Goal: Task Accomplishment & Management: Use online tool/utility

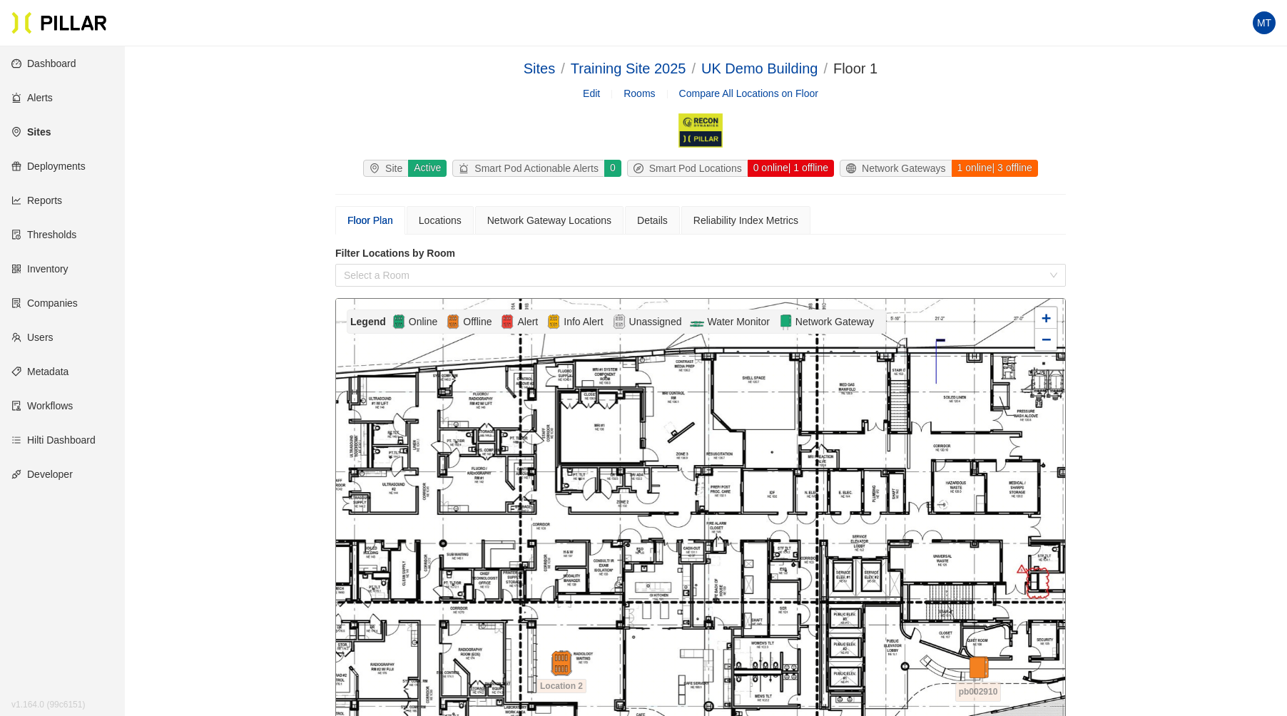
click at [30, 129] on link "Sites" at bounding box center [30, 131] width 39 height 11
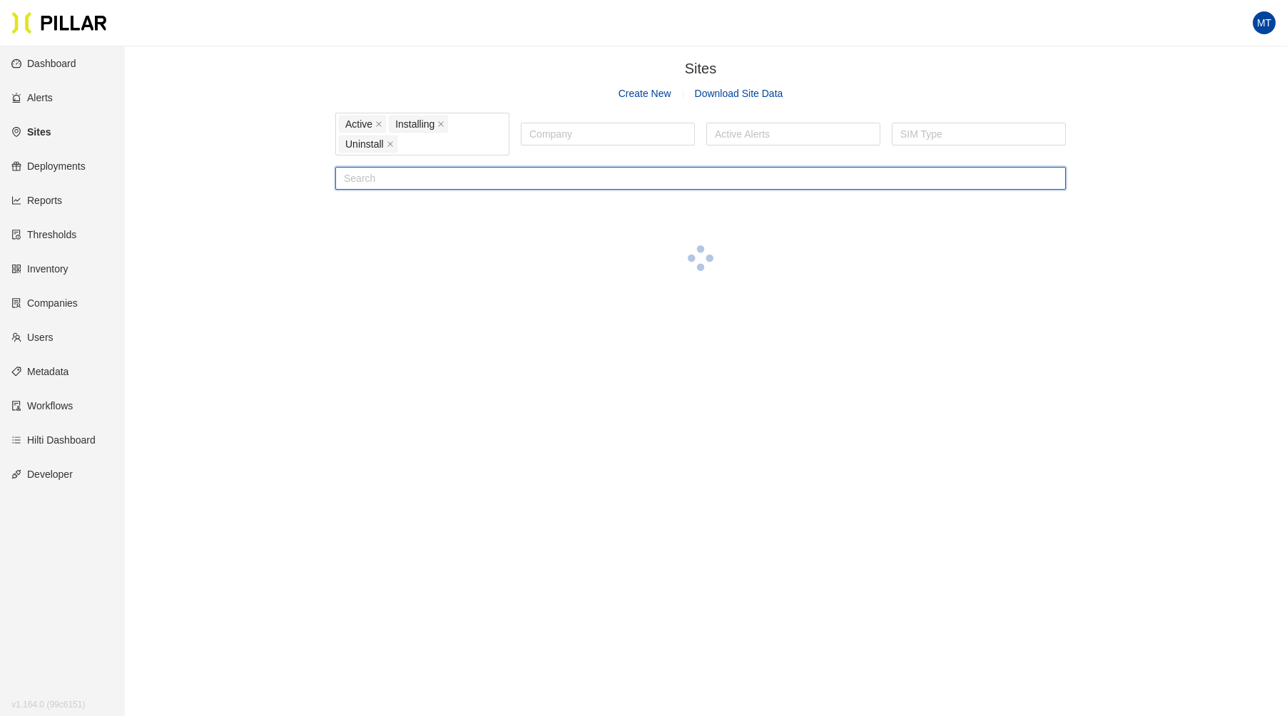
click at [369, 179] on input "text" at bounding box center [700, 178] width 730 height 23
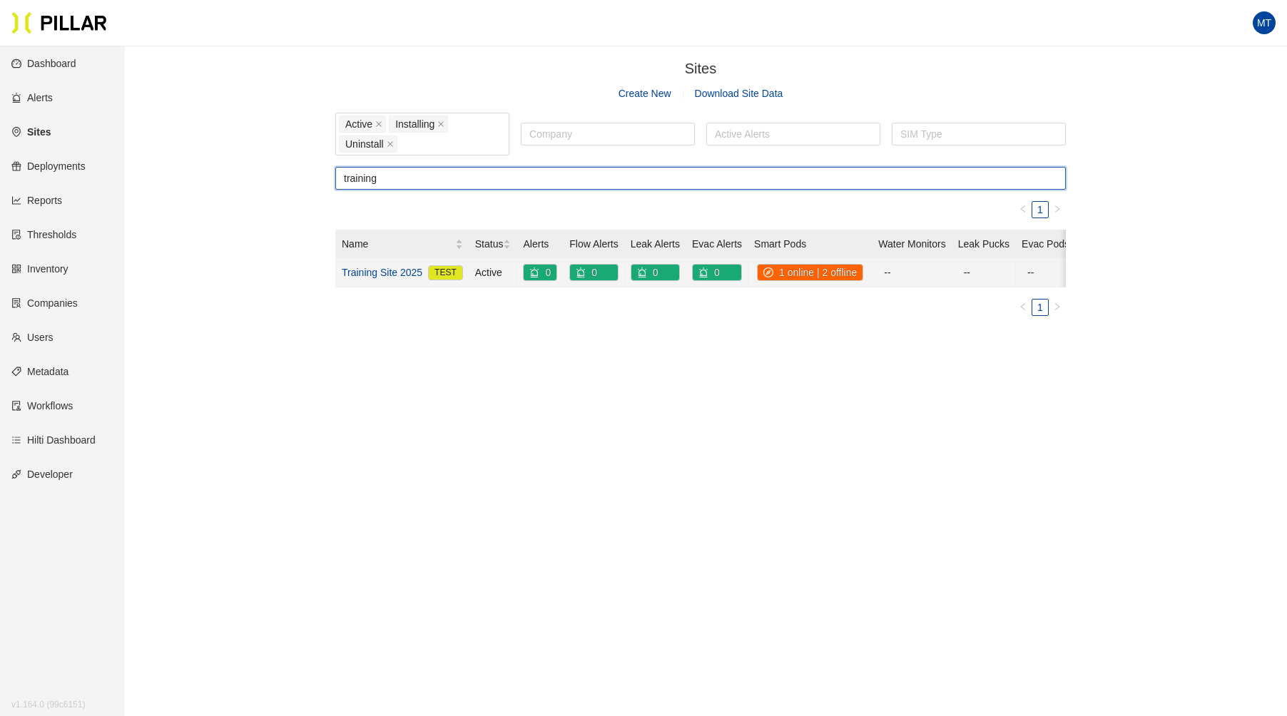
type input "training"
click at [378, 270] on link "Training Site 2025" at bounding box center [382, 273] width 81 height 16
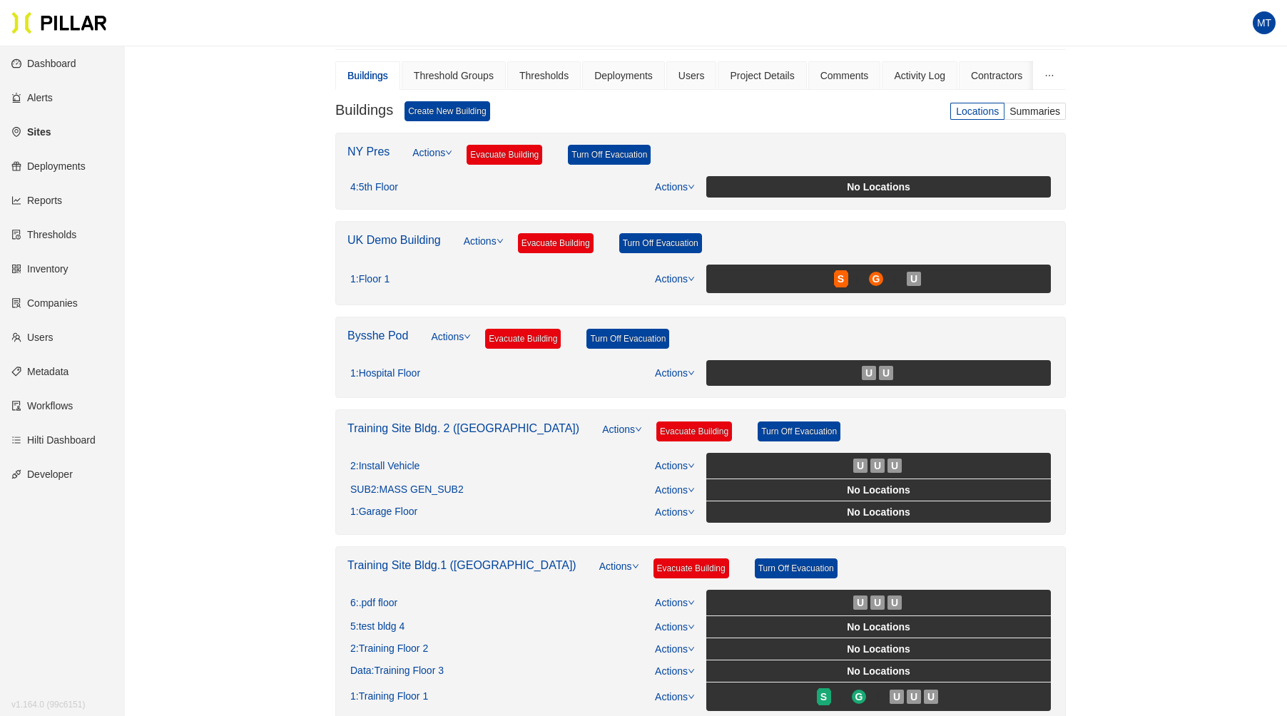
scroll to position [215, 0]
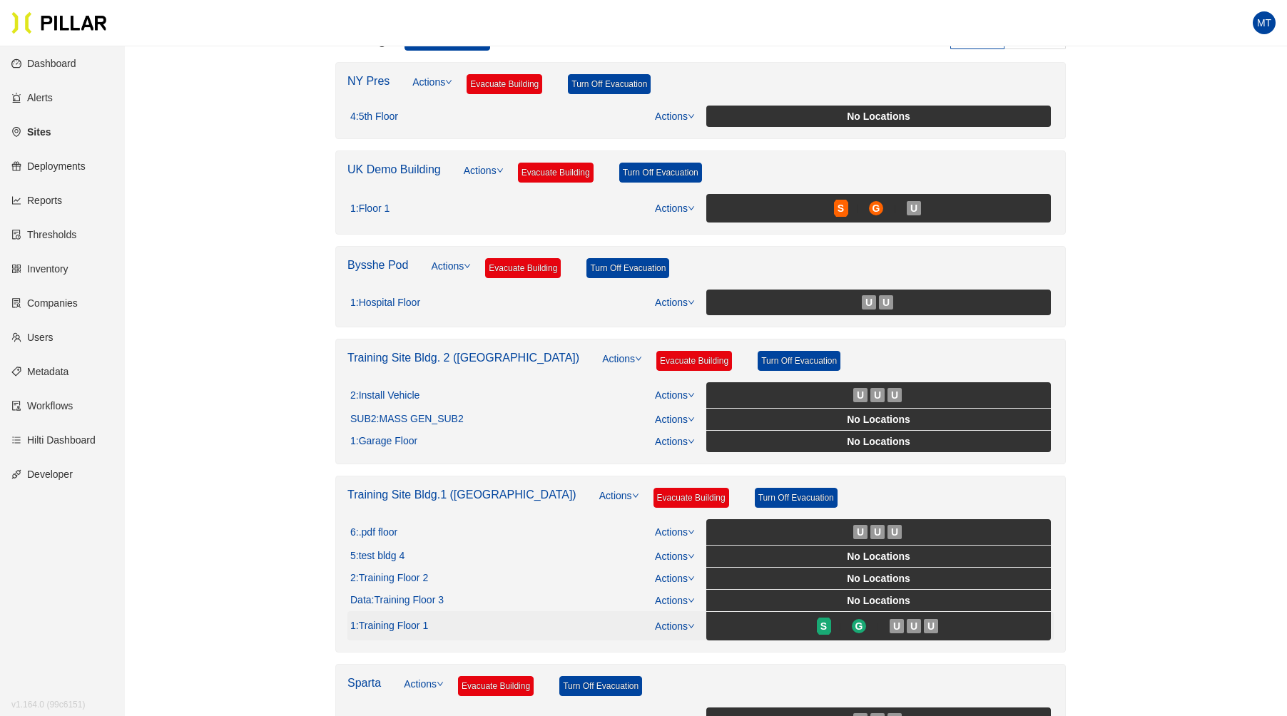
click at [683, 621] on link "Actions" at bounding box center [675, 626] width 40 height 11
click at [695, 639] on link "View/Edit Floor Plan" at bounding box center [705, 641] width 90 height 16
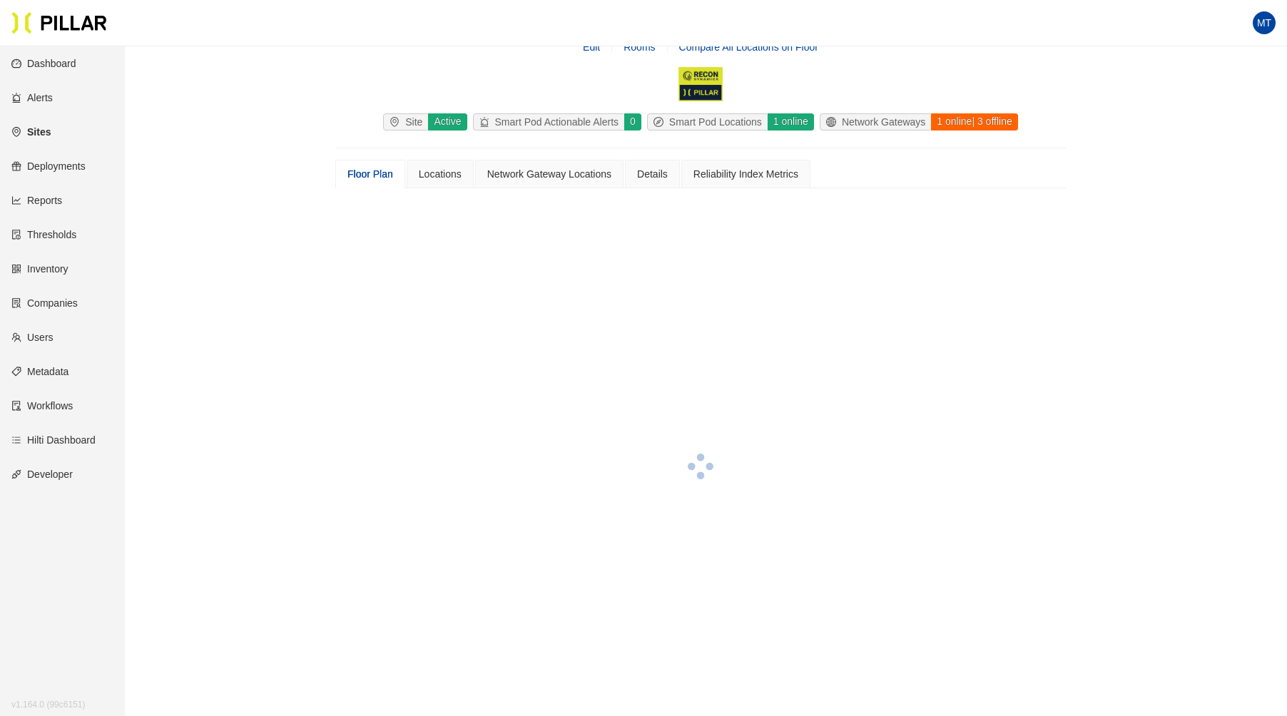
scroll to position [215, 0]
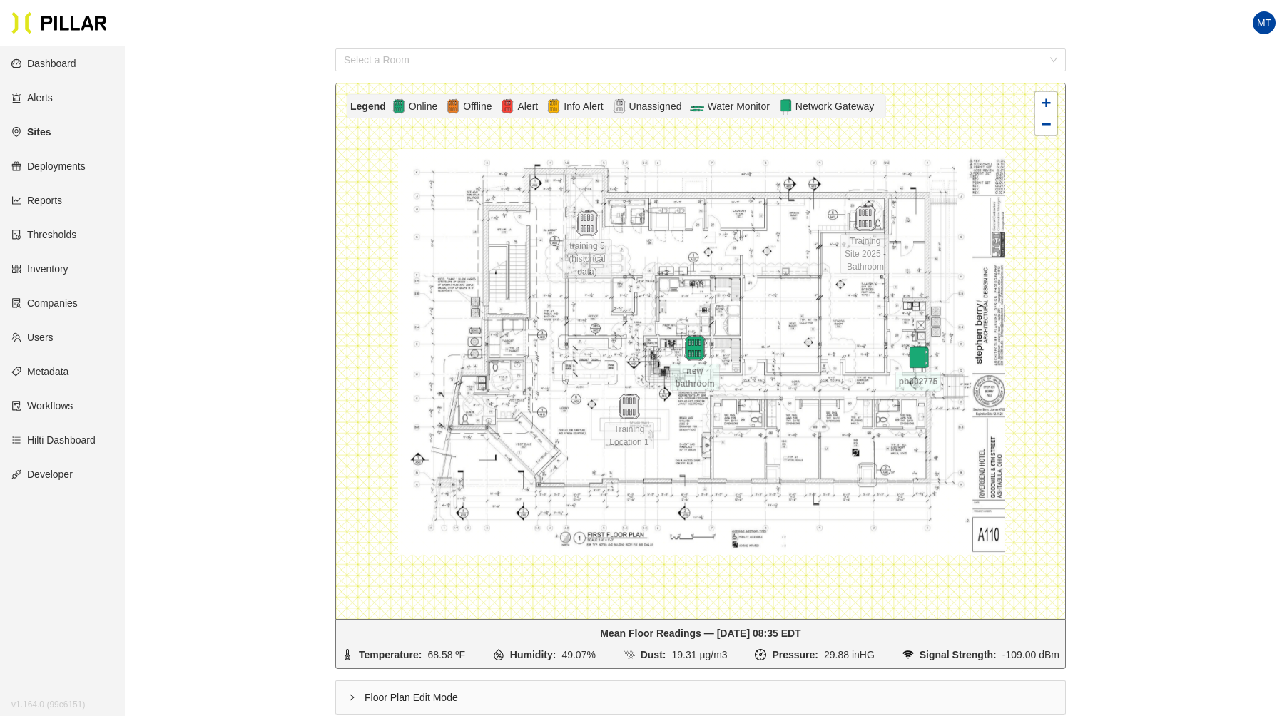
click at [350, 683] on icon "right" at bounding box center [351, 697] width 9 height 9
drag, startPoint x: 693, startPoint y: 342, endPoint x: 713, endPoint y: 284, distance: 61.8
click at [713, 293] on img at bounding box center [704, 308] width 31 height 31
click at [643, 284] on img at bounding box center [646, 290] width 31 height 31
drag, startPoint x: 643, startPoint y: 284, endPoint x: 740, endPoint y: 300, distance: 99.0
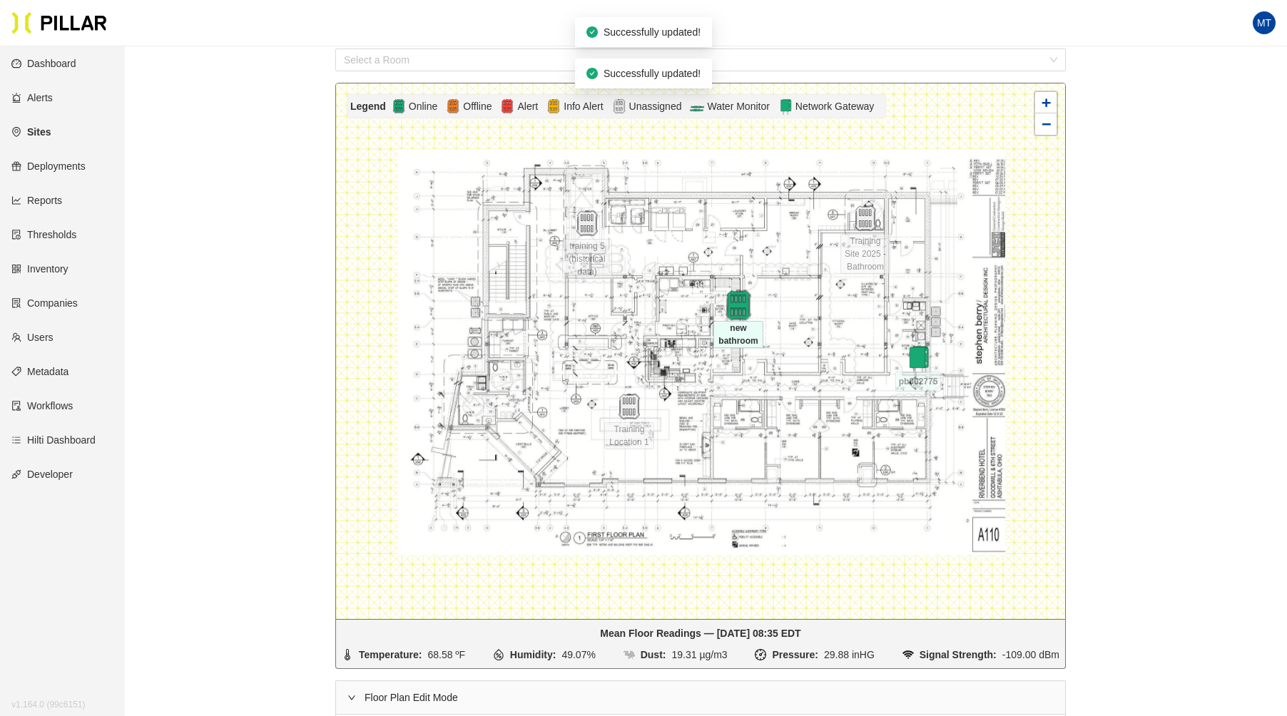
click at [740, 300] on img at bounding box center [738, 305] width 31 height 31
drag, startPoint x: 739, startPoint y: 307, endPoint x: 756, endPoint y: 247, distance: 62.3
click at [756, 247] on img at bounding box center [755, 245] width 31 height 31
click at [350, 683] on icon "right" at bounding box center [351, 697] width 9 height 9
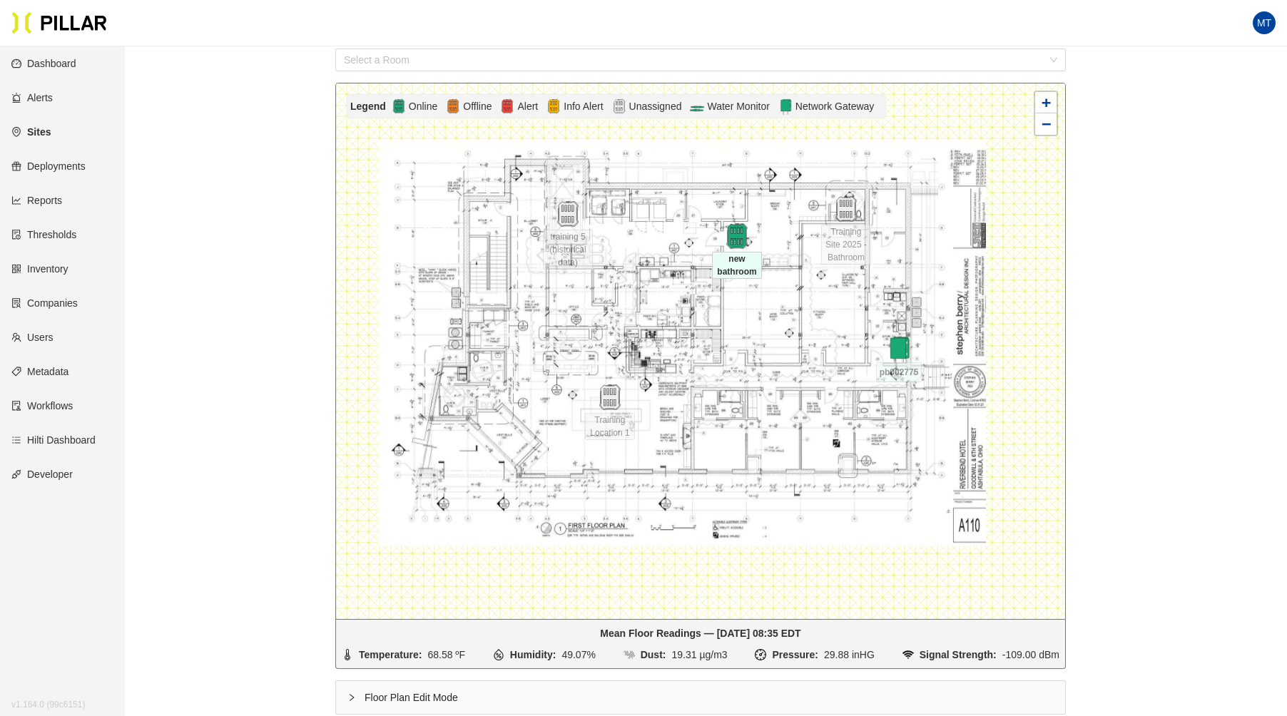
drag, startPoint x: 709, startPoint y: 364, endPoint x: 688, endPoint y: 355, distance: 23.0
click at [688, 355] on div at bounding box center [700, 351] width 729 height 536
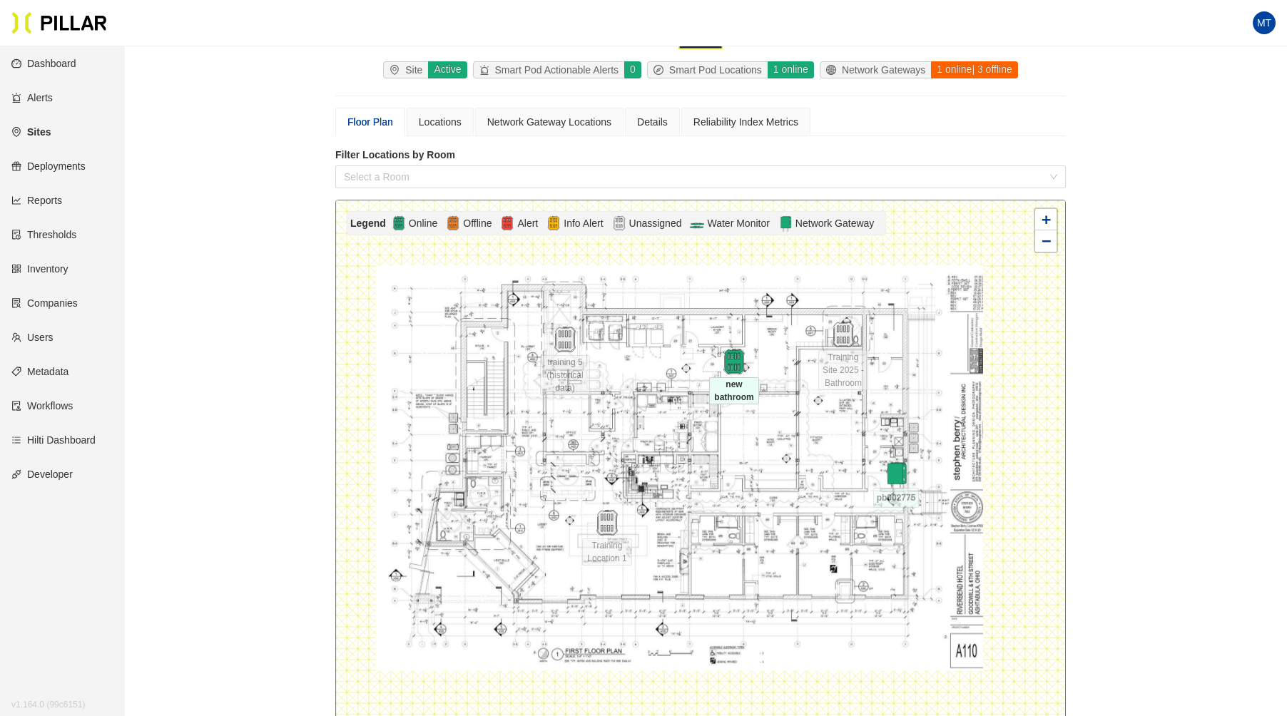
scroll to position [0, 0]
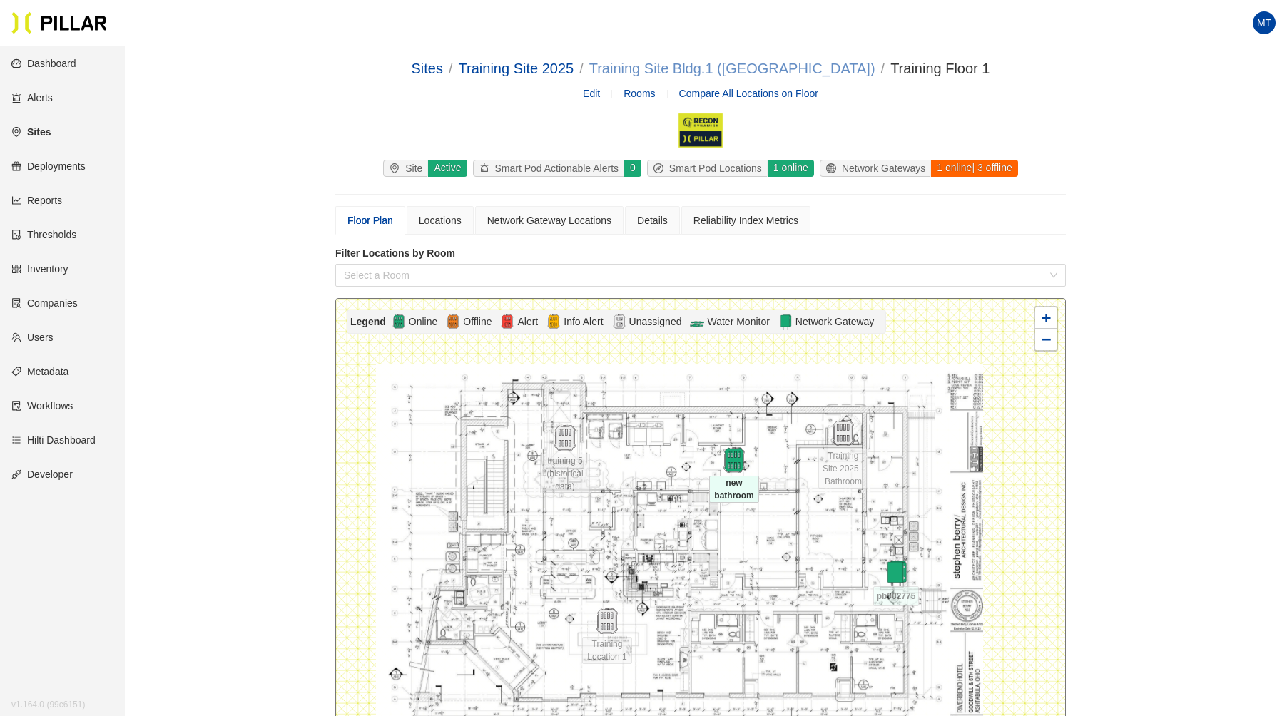
click at [707, 73] on link "Training Site Bldg.1 ([GEOGRAPHIC_DATA])" at bounding box center [732, 69] width 286 height 16
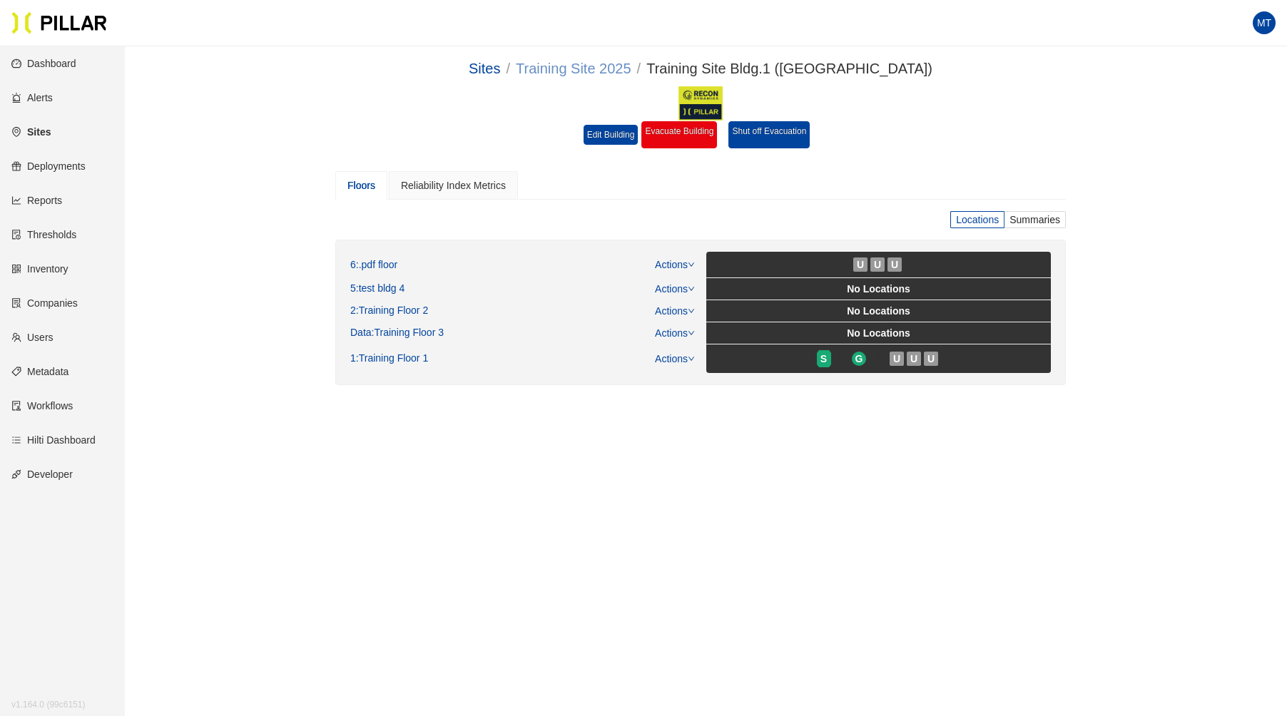
click at [631, 66] on link "Training Site 2025" at bounding box center [574, 69] width 116 height 16
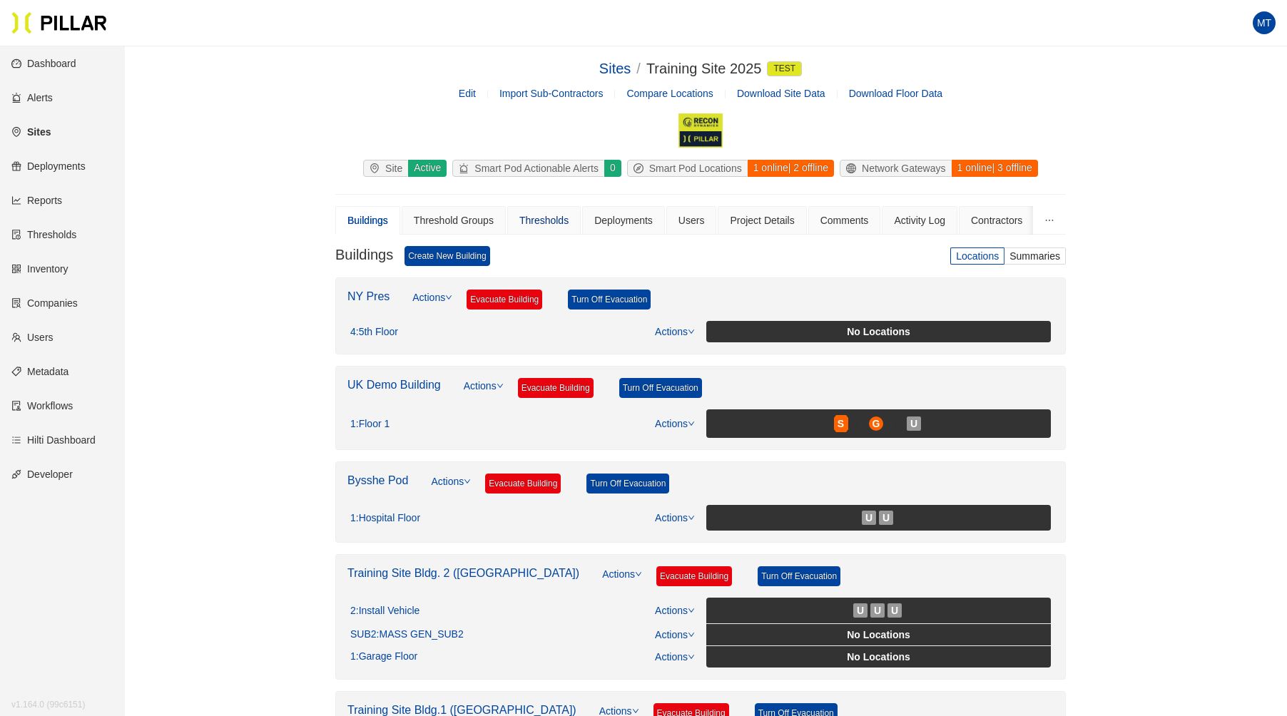
click at [548, 215] on div "Thresholds" at bounding box center [543, 221] width 49 height 16
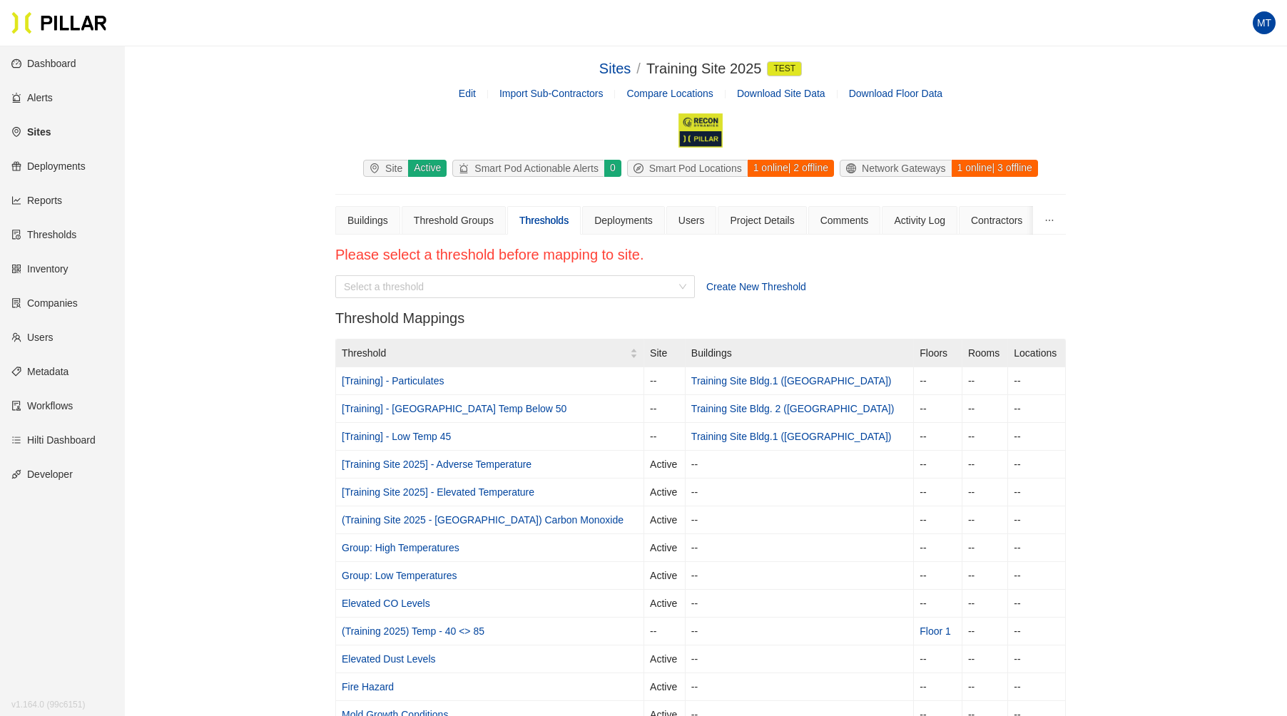
click at [743, 287] on span "Create New Threshold" at bounding box center [756, 286] width 100 height 11
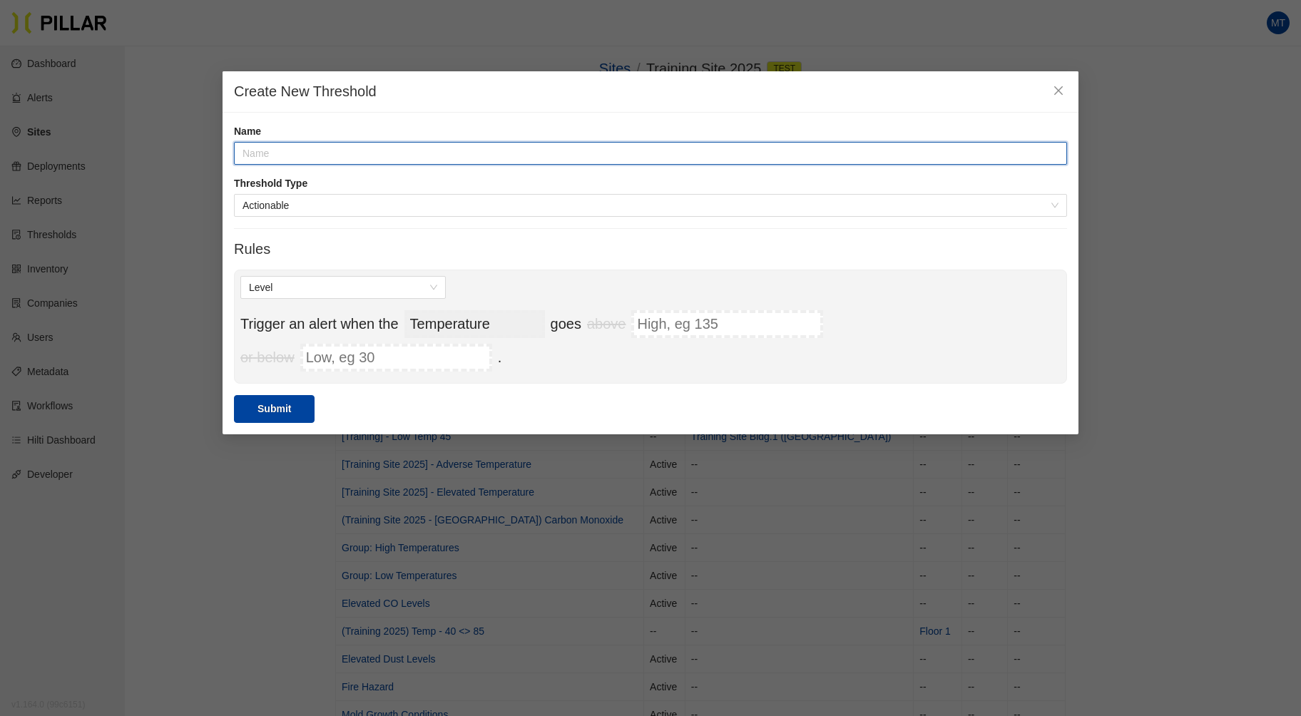
click at [440, 148] on input "text" at bounding box center [650, 153] width 833 height 23
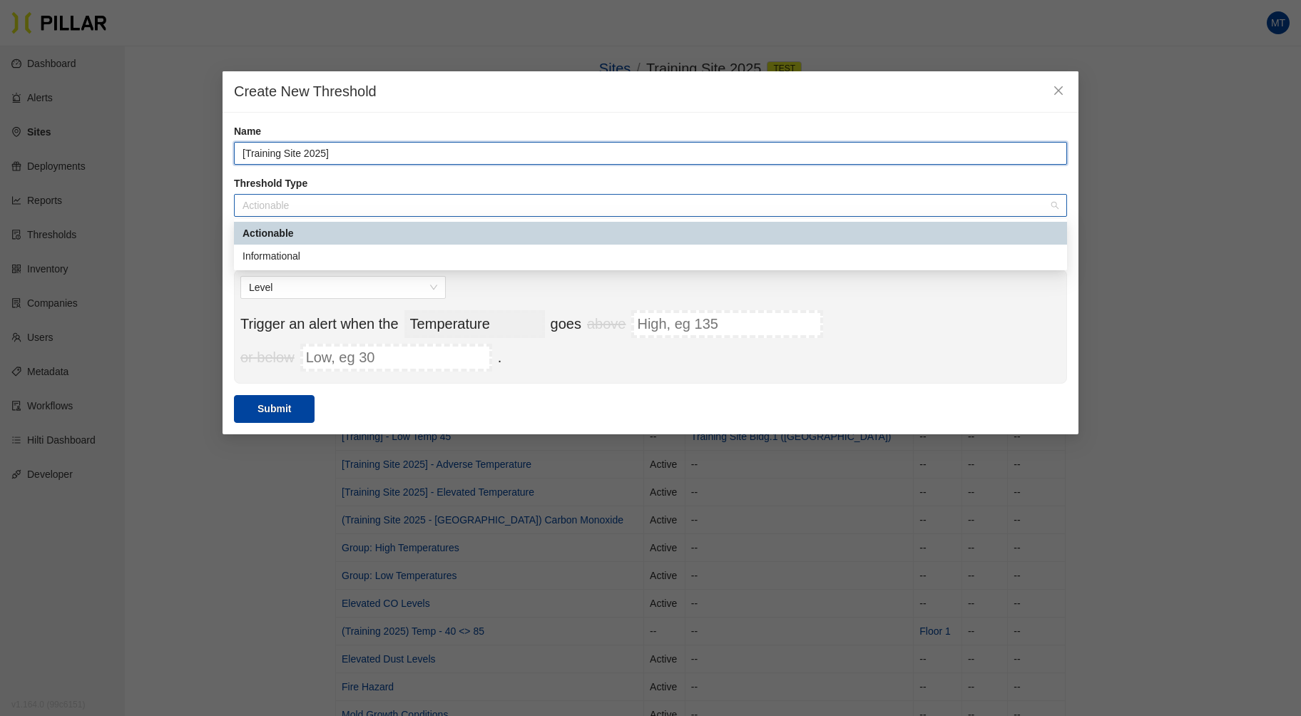
click at [412, 205] on span "Actionable" at bounding box center [651, 205] width 816 height 21
type input "[Training Site 2025]"
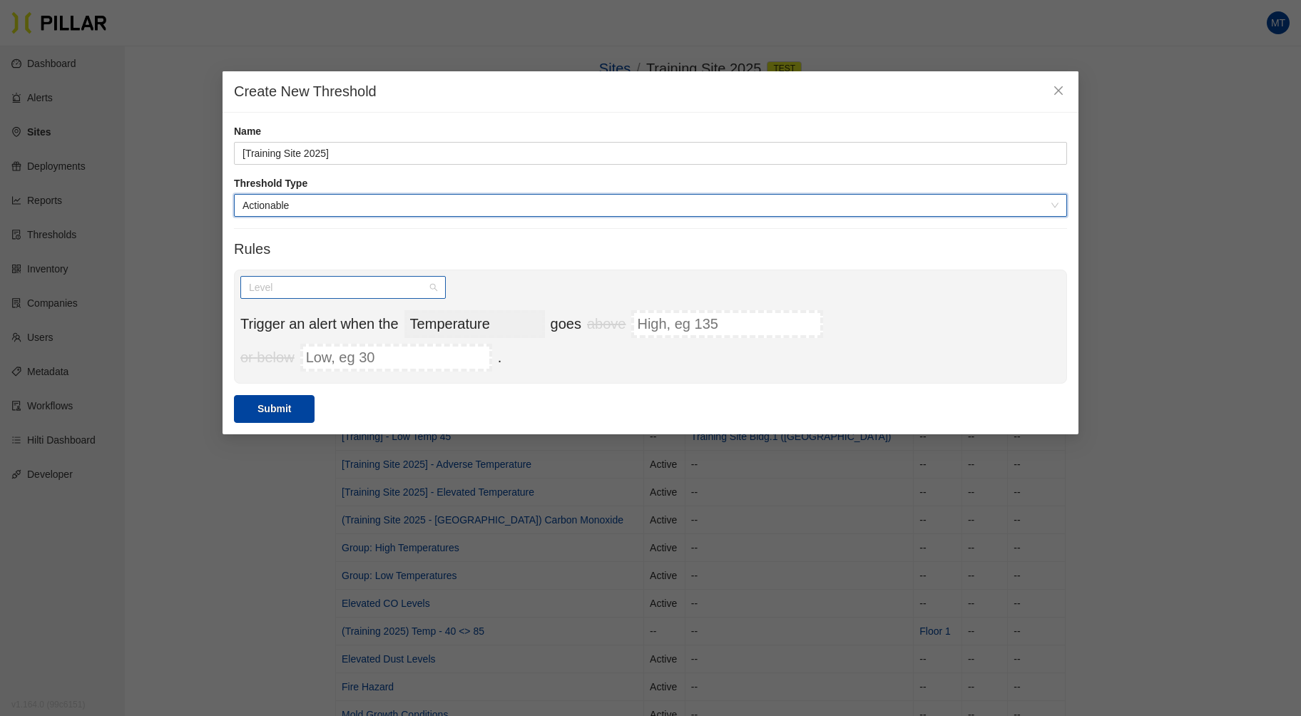
click at [422, 280] on span "Level" at bounding box center [343, 287] width 188 height 21
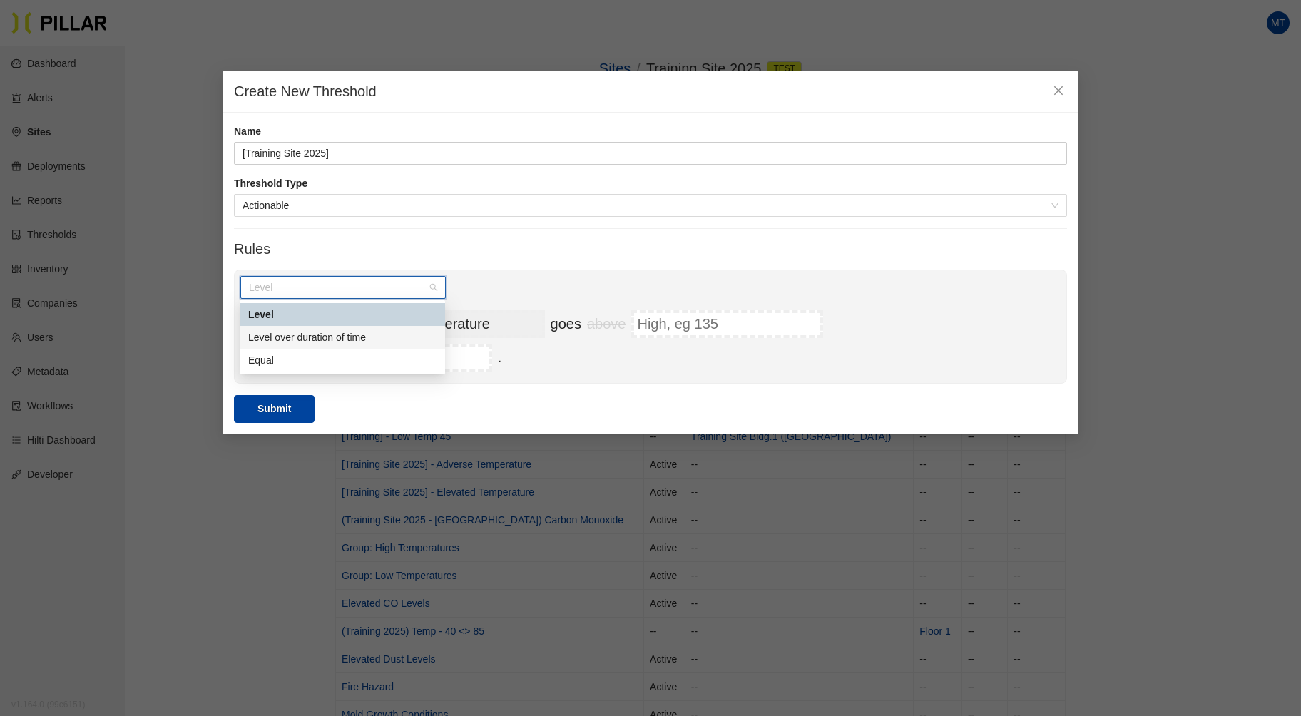
click at [365, 329] on div "Level over duration of time" at bounding box center [342, 337] width 205 height 23
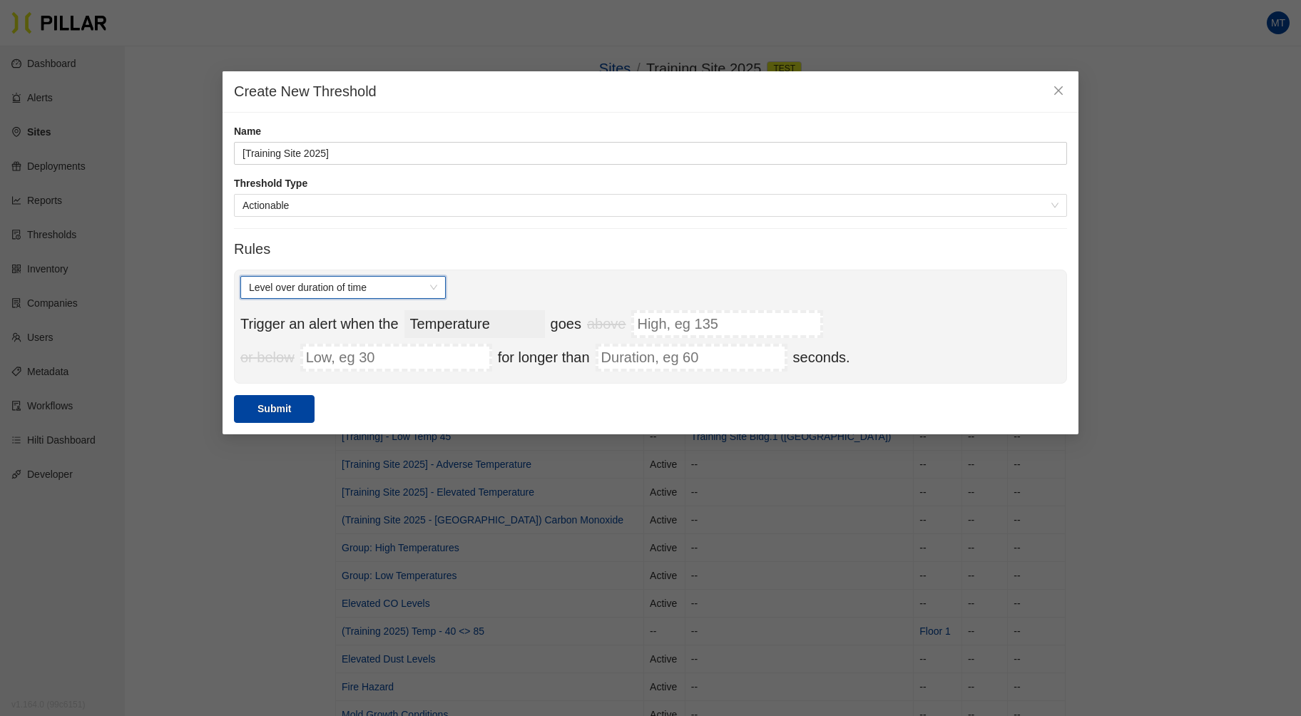
click at [488, 315] on select "Temperature Pressure Humidity Dust Sound VOC Pressure Differential Carbon Monox…" at bounding box center [474, 324] width 141 height 28
click at [915, 272] on div "Level over duration of time Trigger an alert when the Temperature Pressure Humi…" at bounding box center [650, 327] width 833 height 114
click at [1061, 86] on icon "close" at bounding box center [1058, 90] width 11 height 11
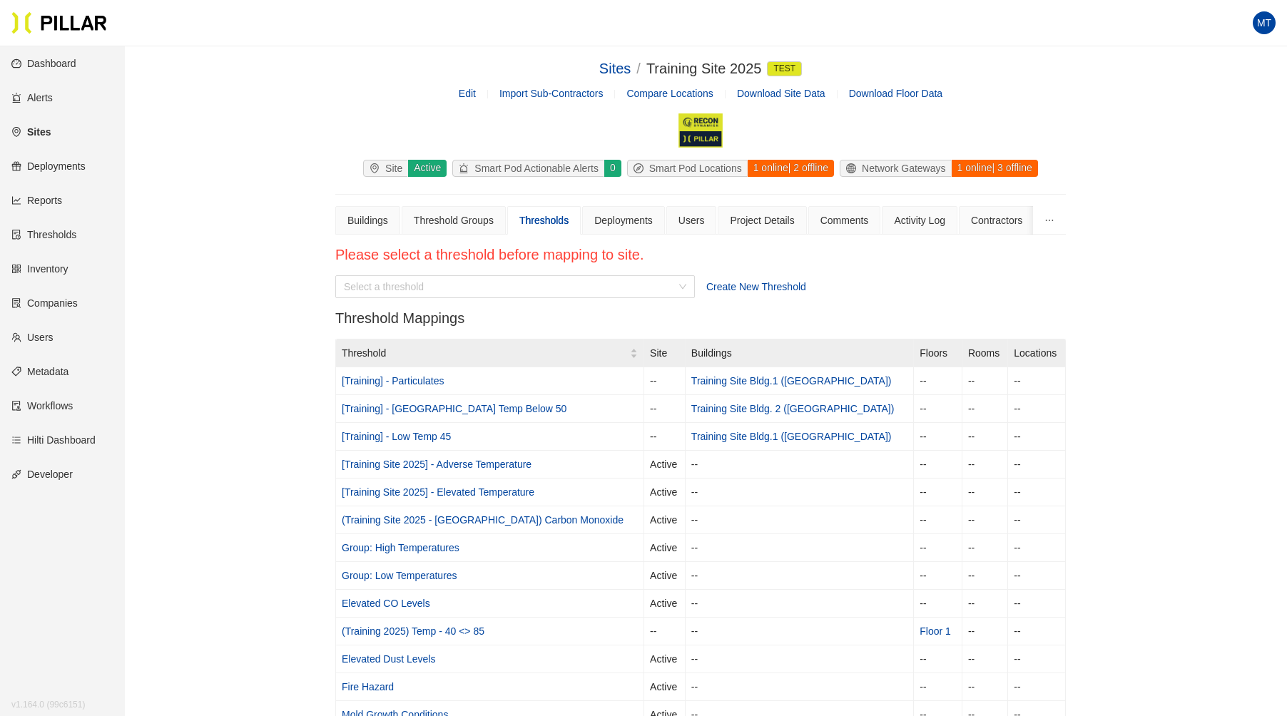
click at [56, 198] on link "Reports" at bounding box center [36, 200] width 51 height 11
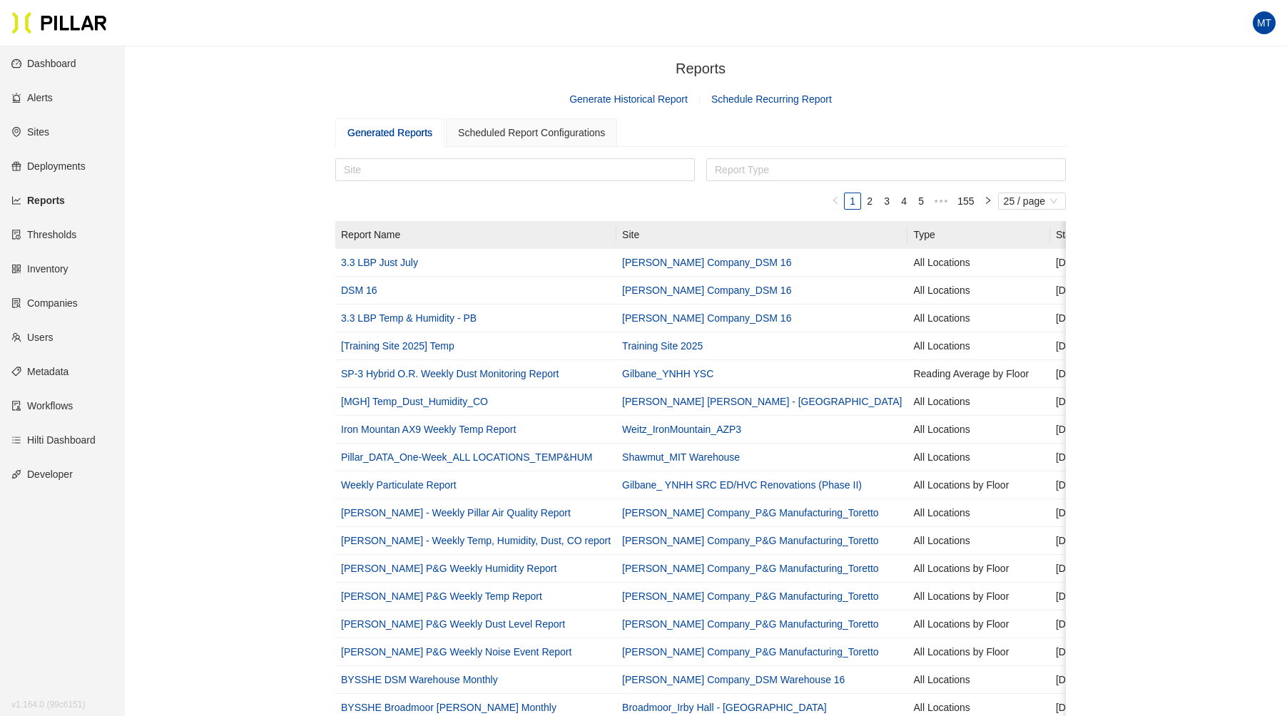
click at [645, 96] on link "Generate Historical Report" at bounding box center [628, 98] width 118 height 11
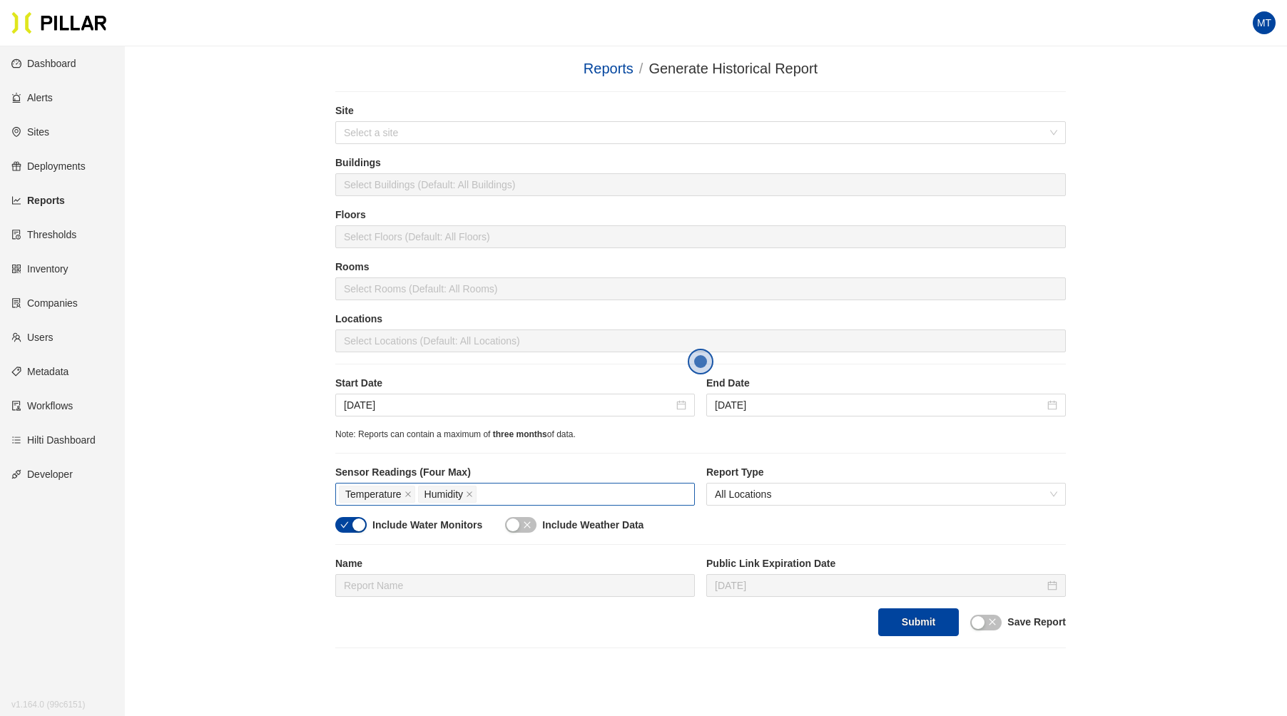
click at [535, 489] on div "Temperature Humidity" at bounding box center [515, 494] width 352 height 20
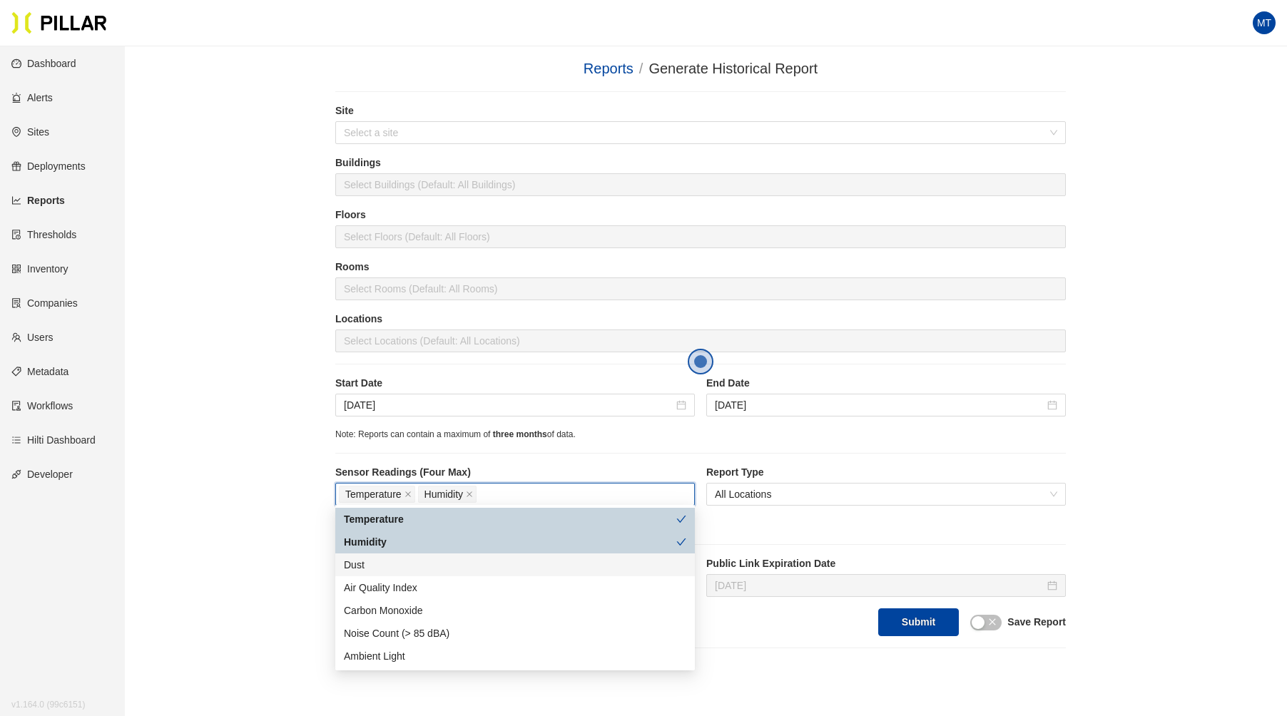
click at [377, 568] on div "Dust" at bounding box center [515, 565] width 342 height 16
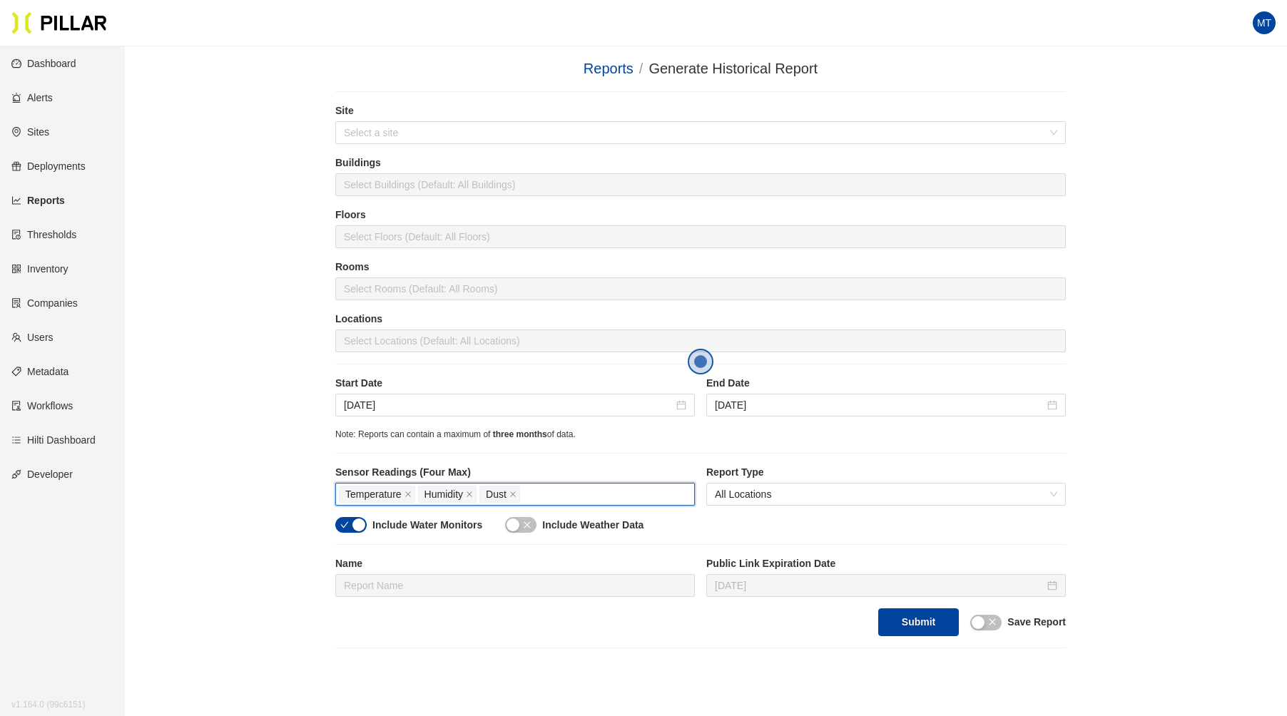
click at [559, 489] on div "Temperature Humidity Dust" at bounding box center [515, 494] width 352 height 20
click at [578, 487] on div "Temperature Humidity Dust" at bounding box center [515, 494] width 352 height 20
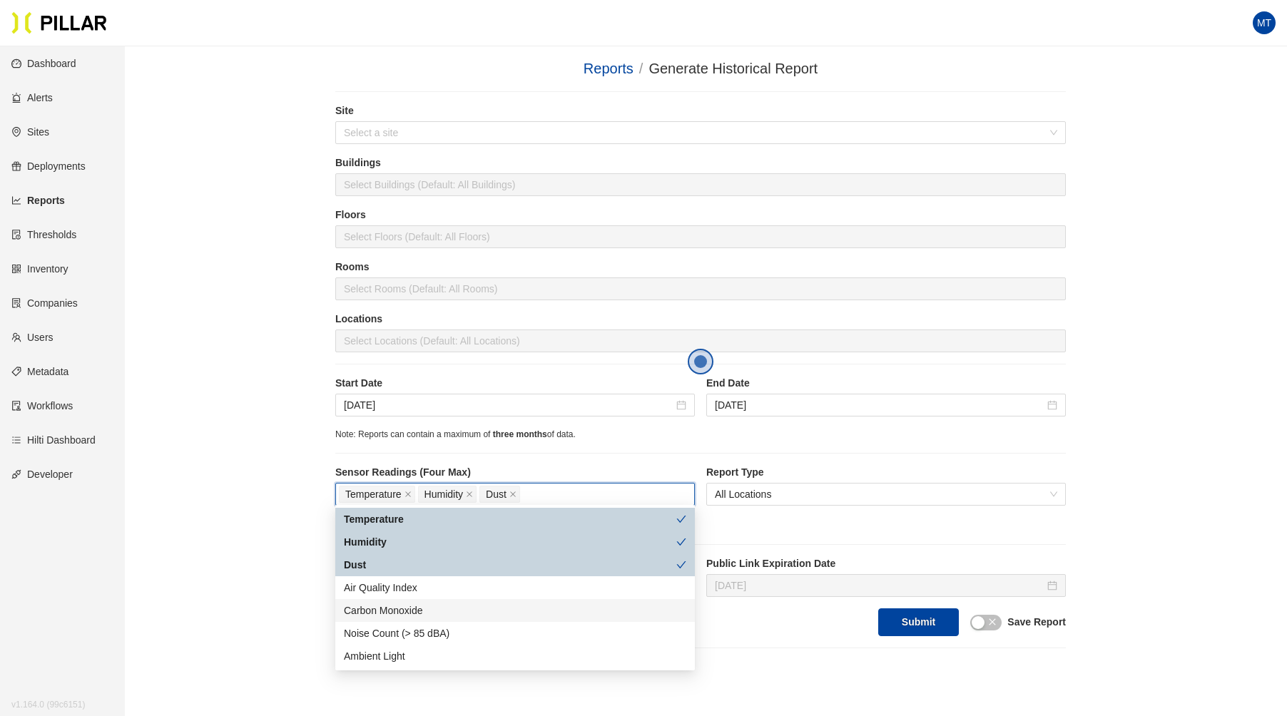
click at [383, 614] on div "Carbon Monoxide" at bounding box center [515, 611] width 342 height 16
click at [658, 459] on div "Site Select a site Buildings Select Buildings (Default: All Buildings) Floors S…" at bounding box center [700, 369] width 730 height 533
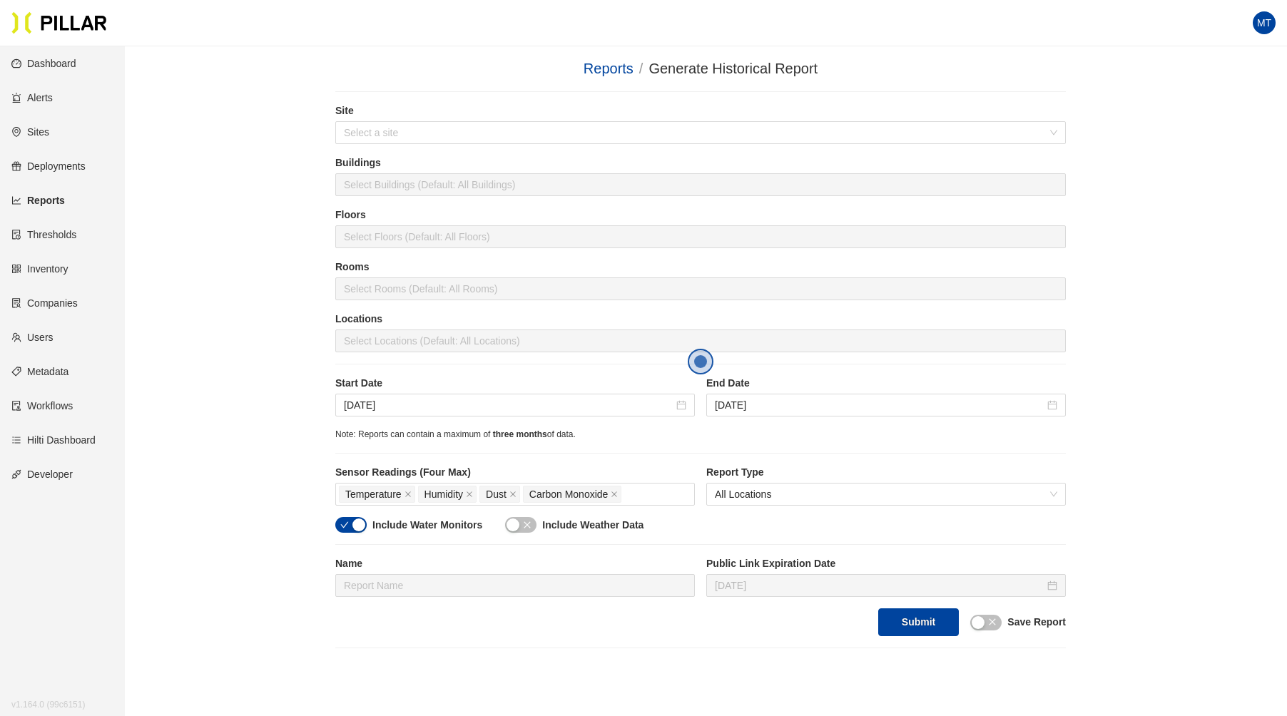
click at [524, 524] on icon "close" at bounding box center [527, 525] width 9 height 9
click at [983, 617] on div "button" at bounding box center [977, 622] width 13 height 13
click at [519, 574] on input "text" at bounding box center [514, 585] width 359 height 23
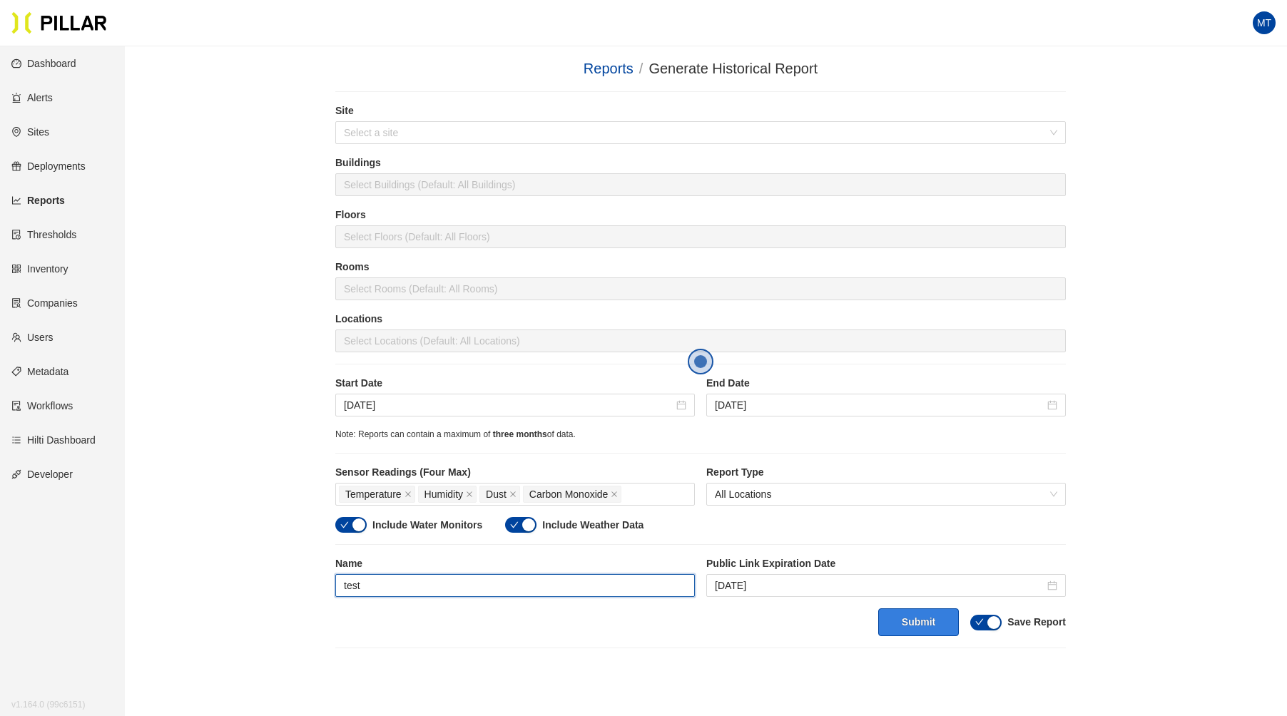
type input "test"
click at [934, 613] on button "Submit" at bounding box center [918, 622] width 81 height 28
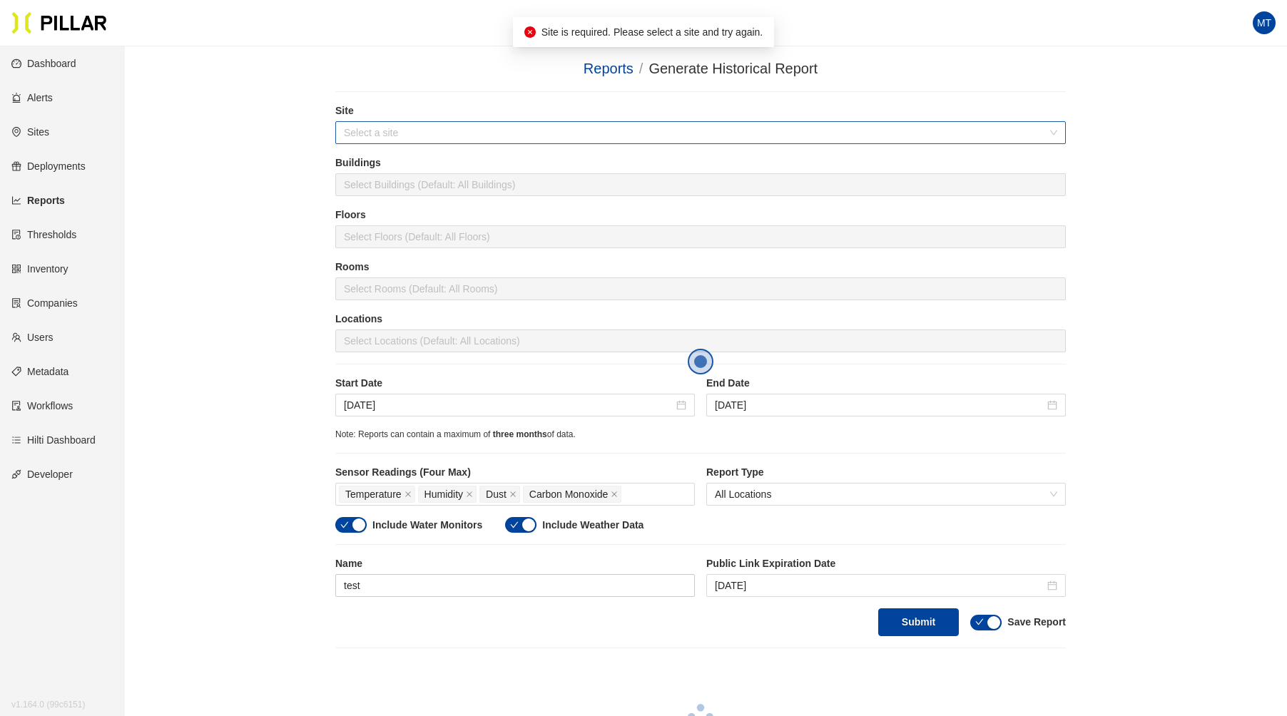
click at [437, 133] on input "search" at bounding box center [695, 132] width 703 height 21
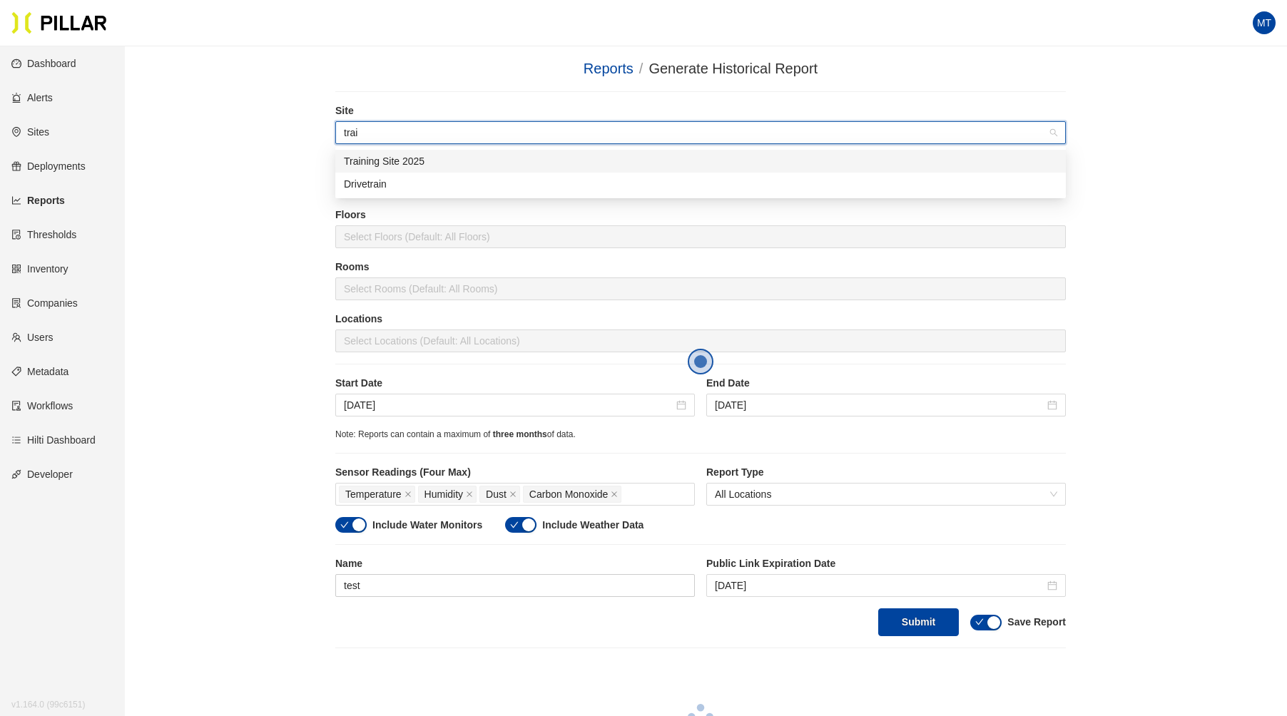
type input "train"
click at [461, 157] on div "Training Site 2025" at bounding box center [700, 161] width 713 height 16
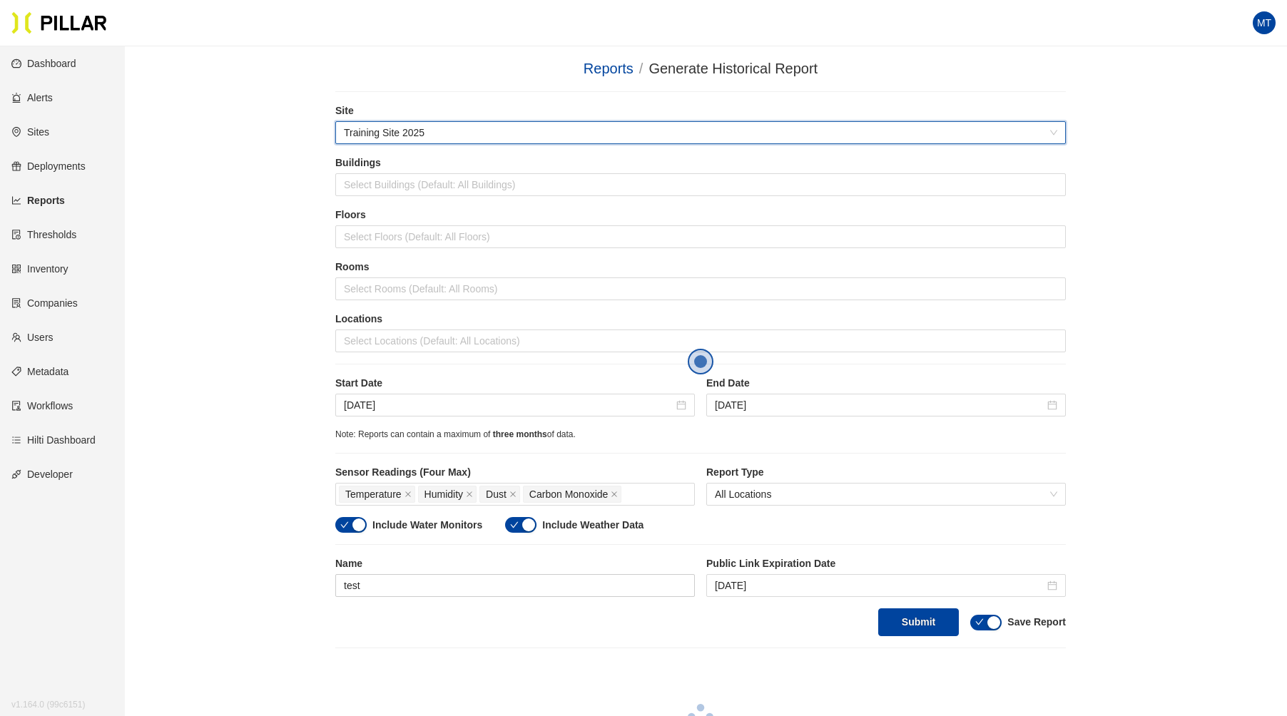
scroll to position [188, 0]
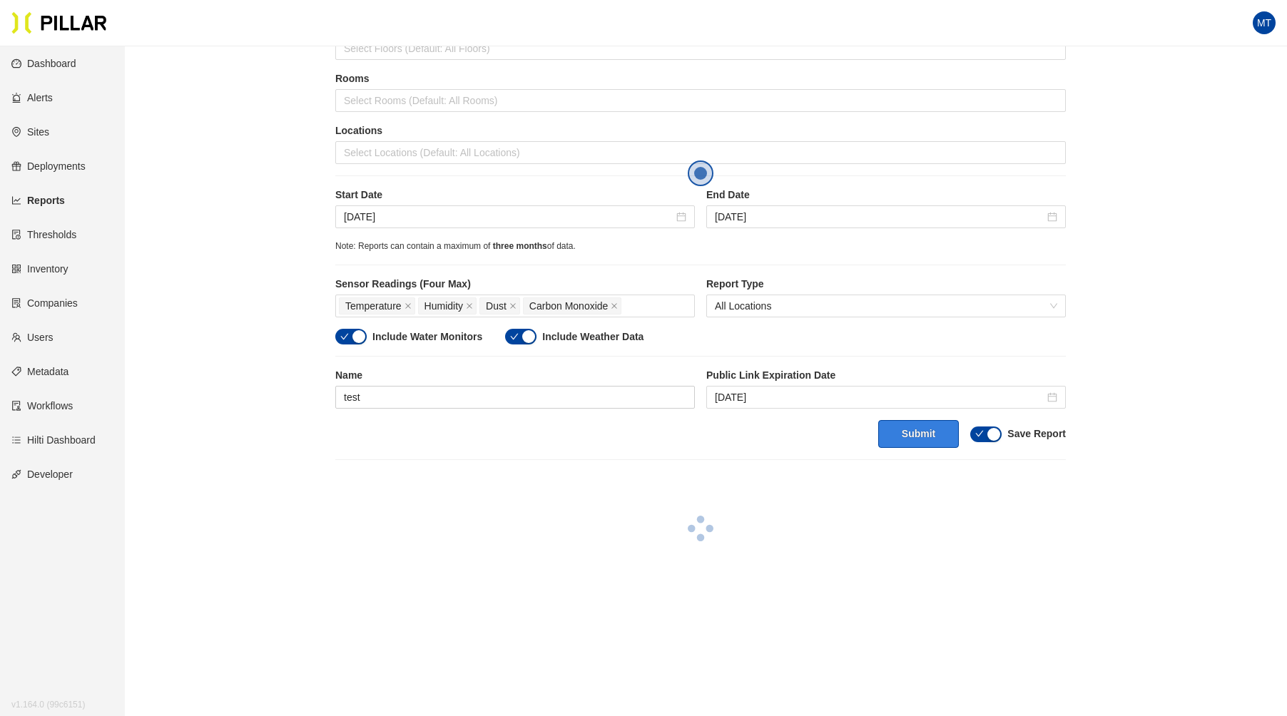
click at [908, 424] on button "Submit" at bounding box center [918, 434] width 81 height 28
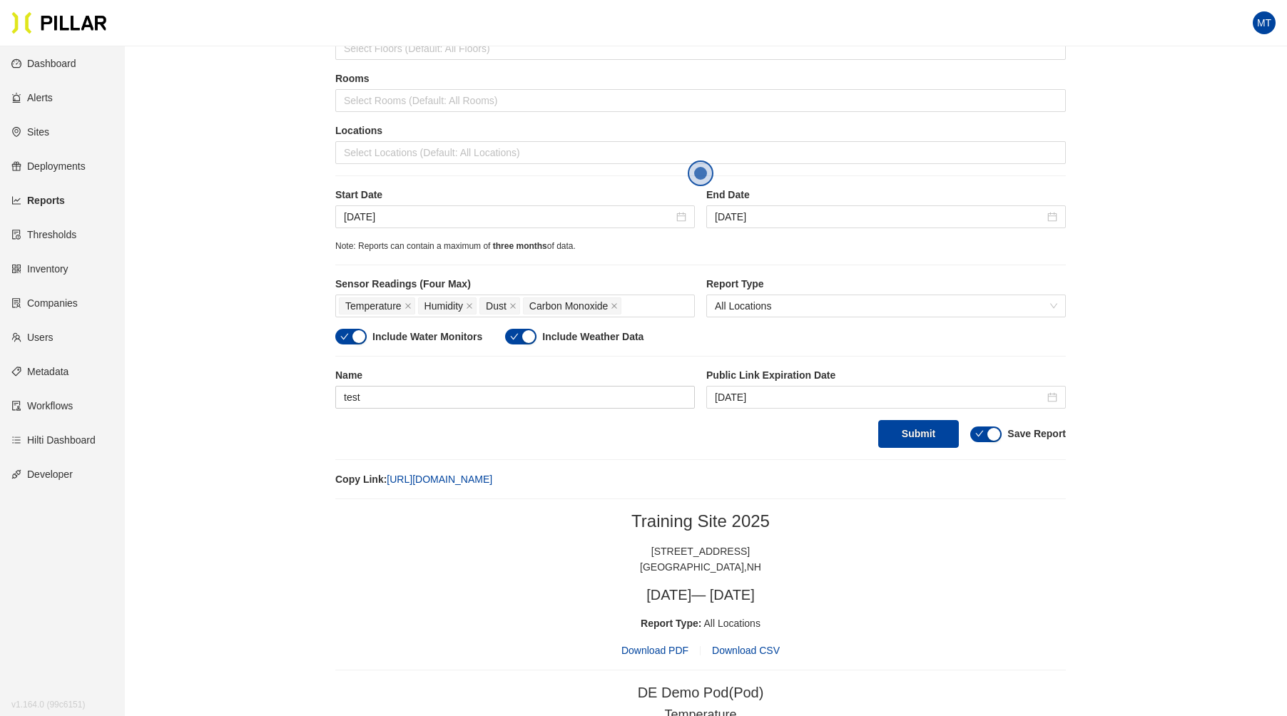
drag, startPoint x: 738, startPoint y: 478, endPoint x: 389, endPoint y: 476, distance: 348.1
click at [389, 476] on div "Copy Link: [URL][DOMAIN_NAME]" at bounding box center [700, 479] width 730 height 16
copy link "[URL][DOMAIN_NAME]"
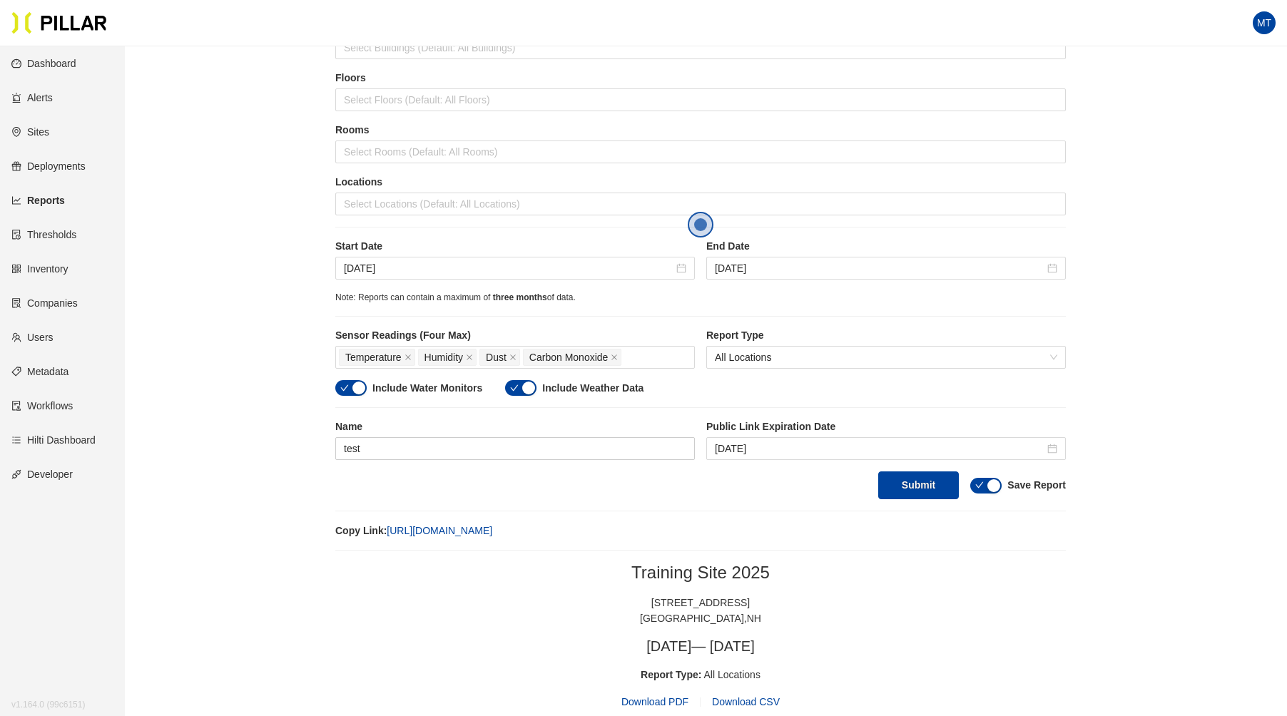
scroll to position [0, 0]
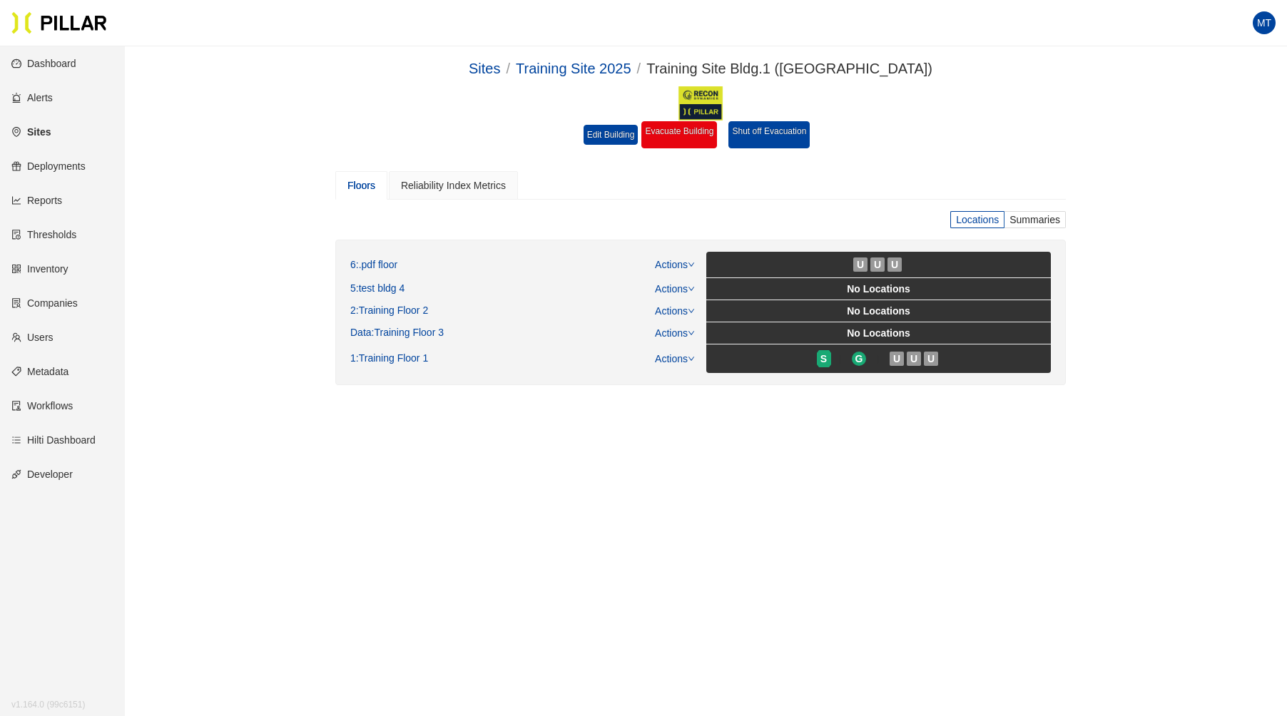
click at [44, 198] on link "Reports" at bounding box center [36, 200] width 51 height 11
